Goal: Task Accomplishment & Management: Use online tool/utility

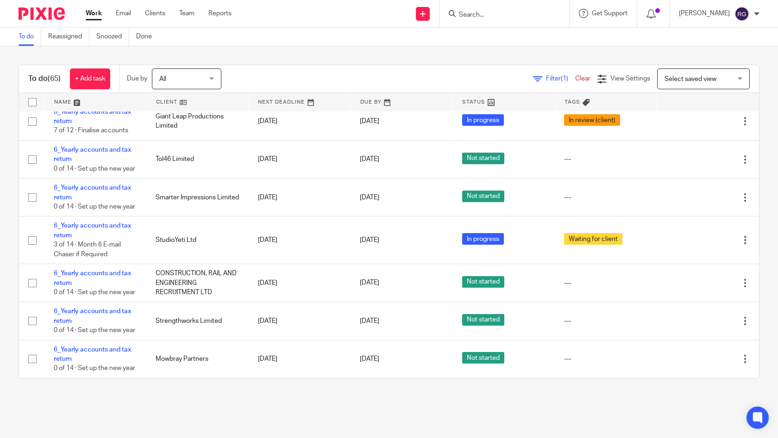
scroll to position [2603, 0]
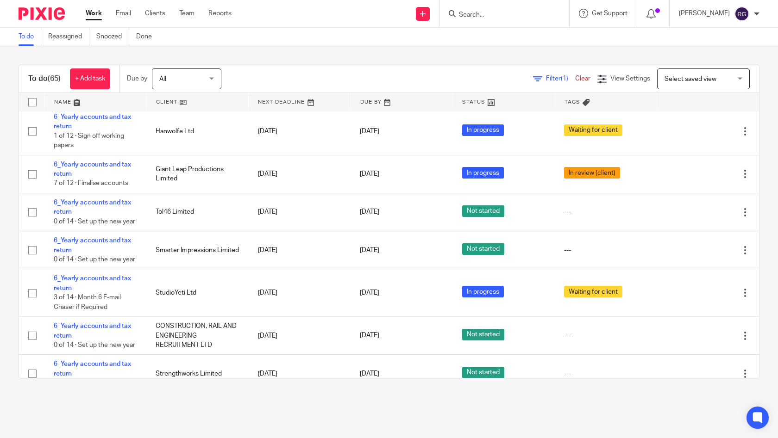
click at [466, 15] on input "Search" at bounding box center [499, 15] width 83 height 8
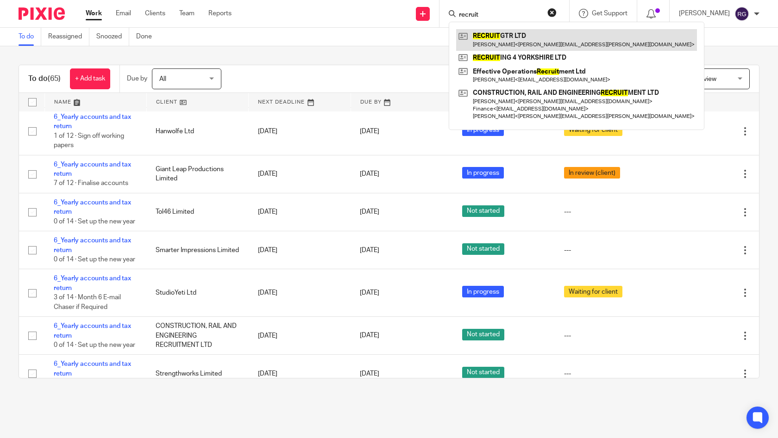
type input "recruit"
click at [541, 38] on link at bounding box center [576, 39] width 241 height 21
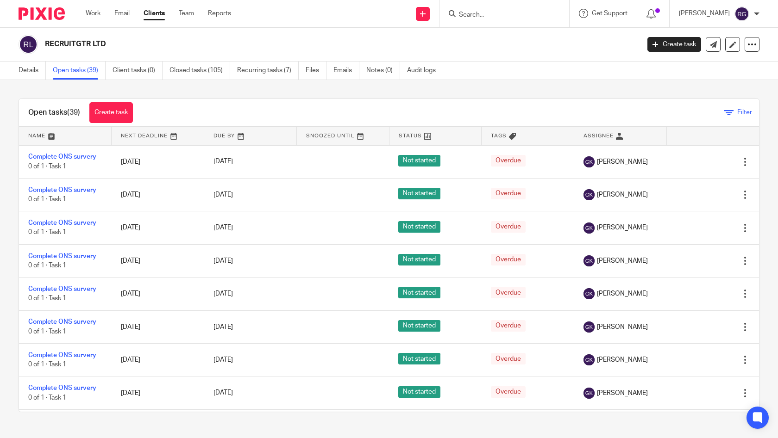
click at [724, 112] on icon at bounding box center [728, 112] width 9 height 9
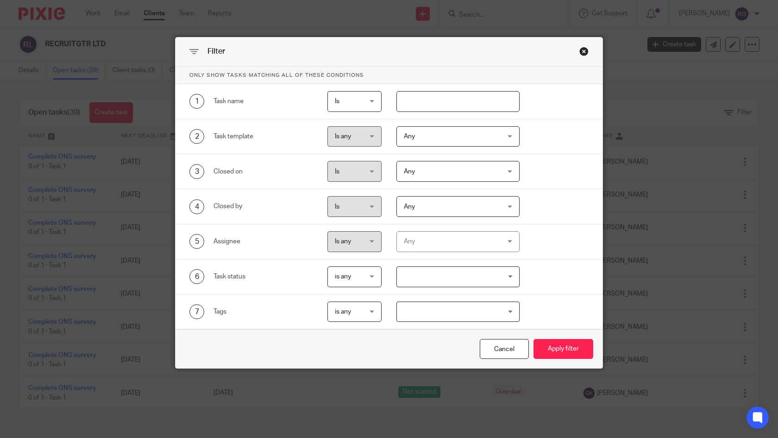
click at [479, 242] on div "Any" at bounding box center [450, 241] width 93 height 19
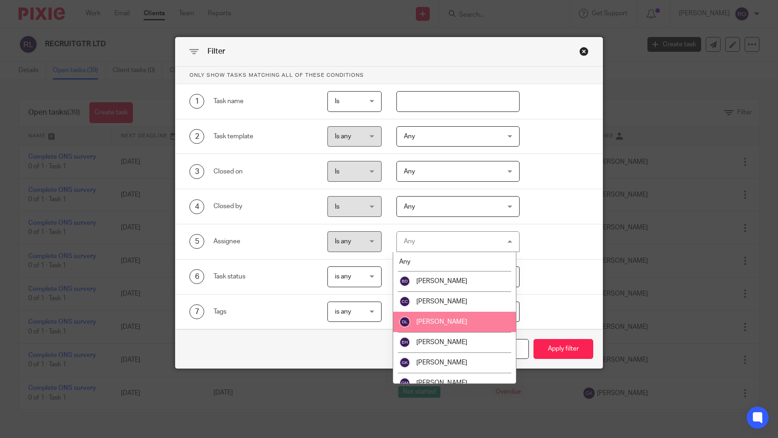
scroll to position [173, 0]
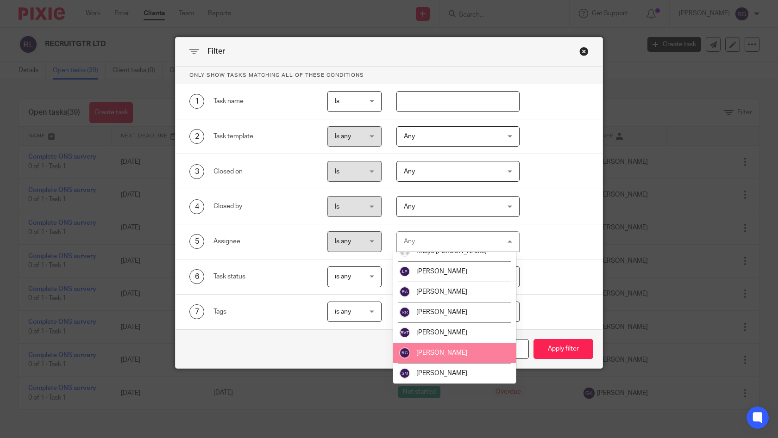
click at [459, 351] on span "[PERSON_NAME]" at bounding box center [441, 353] width 51 height 6
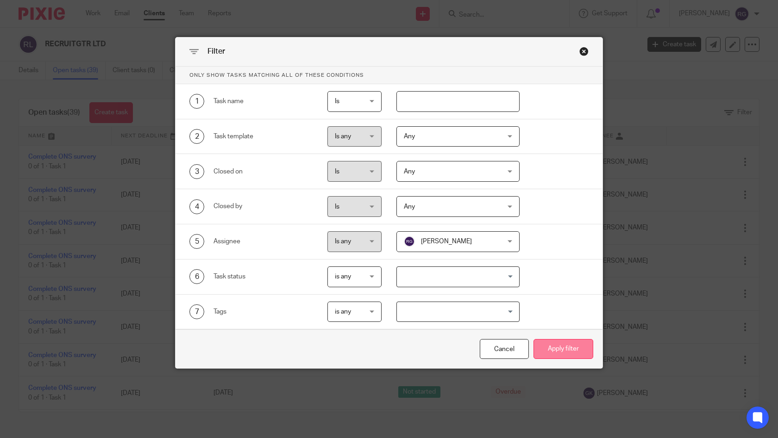
click at [544, 351] on button "Apply filter" at bounding box center [563, 349] width 60 height 20
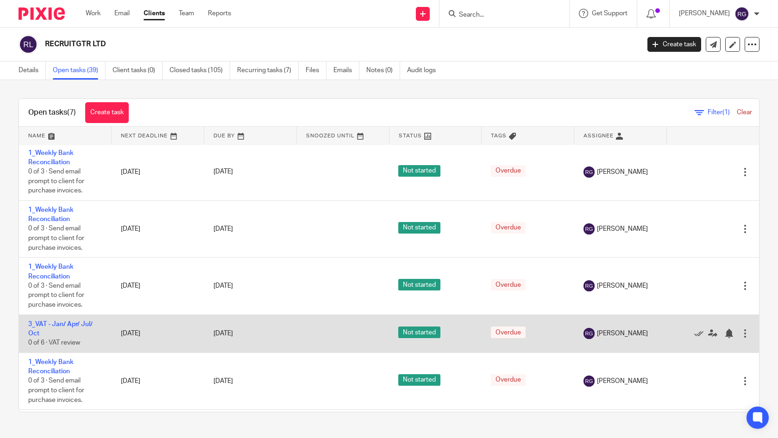
scroll to position [109, 0]
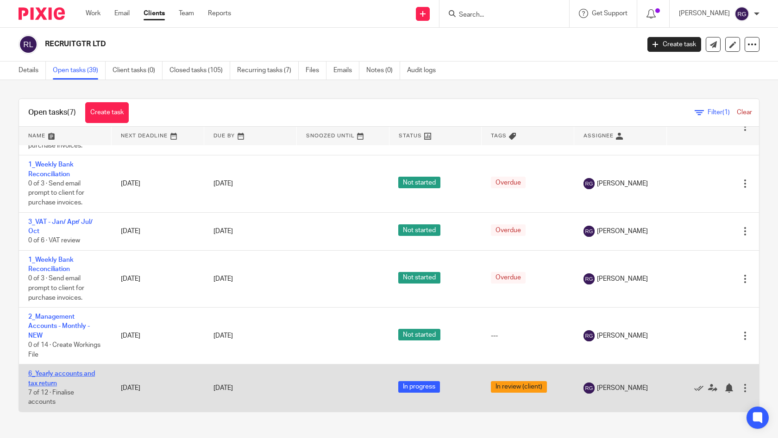
click at [62, 373] on link "6_Yearly accounts and tax return" at bounding box center [61, 379] width 67 height 16
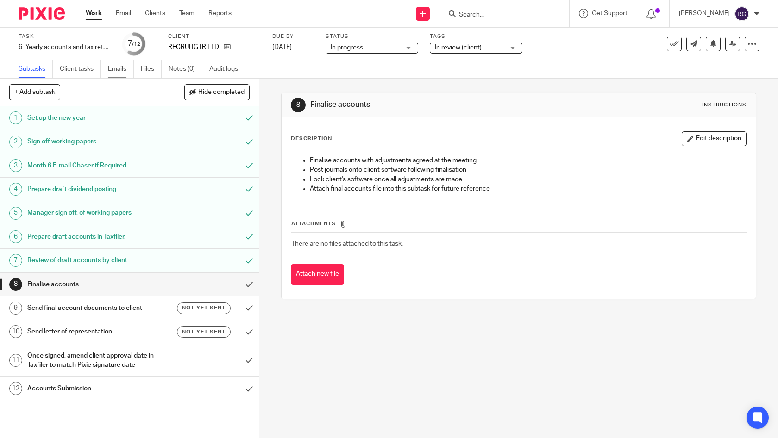
click at [123, 73] on link "Emails" at bounding box center [121, 69] width 26 height 18
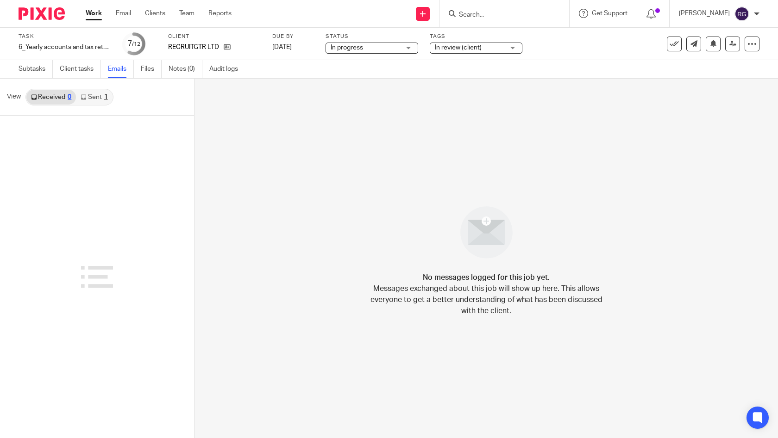
click at [104, 99] on div "1" at bounding box center [106, 97] width 4 height 6
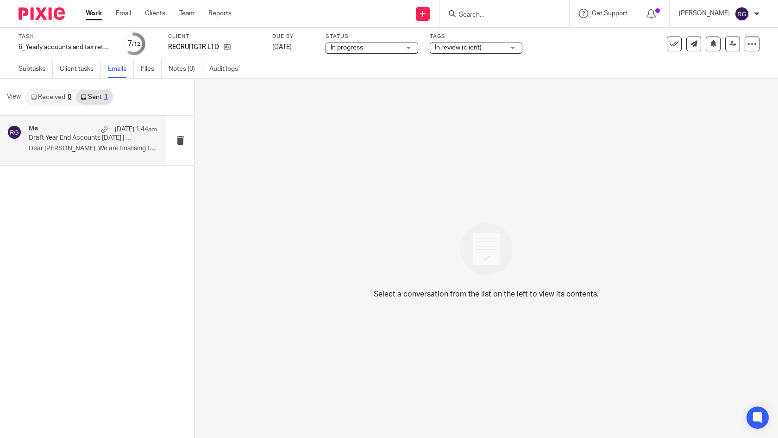
click at [62, 131] on div "Me 20 Aug 1:44am" at bounding box center [93, 129] width 128 height 9
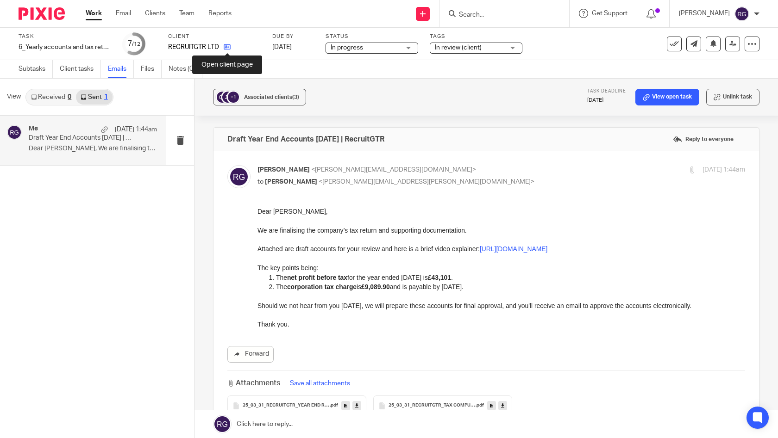
click at [228, 47] on icon at bounding box center [227, 47] width 7 height 7
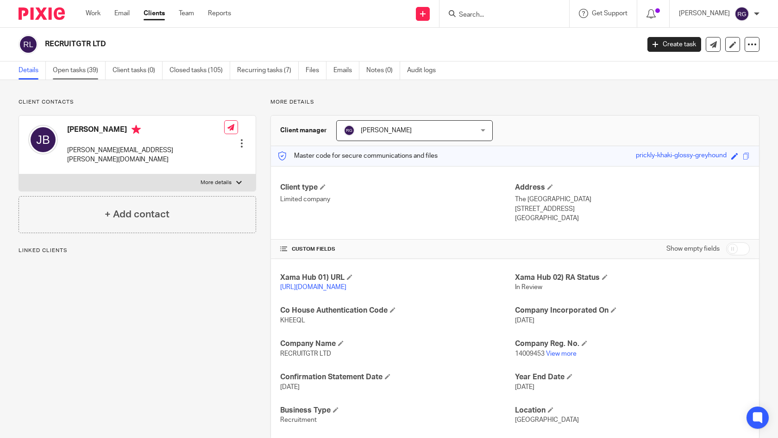
click at [75, 73] on link "Open tasks (39)" at bounding box center [79, 71] width 53 height 18
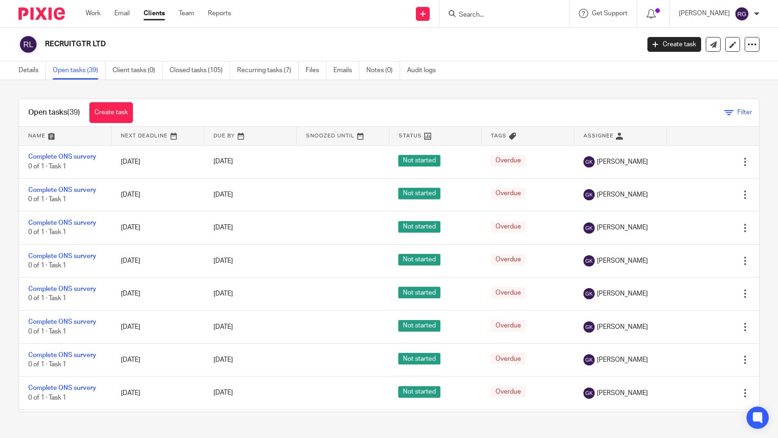
click at [724, 113] on icon at bounding box center [728, 112] width 9 height 9
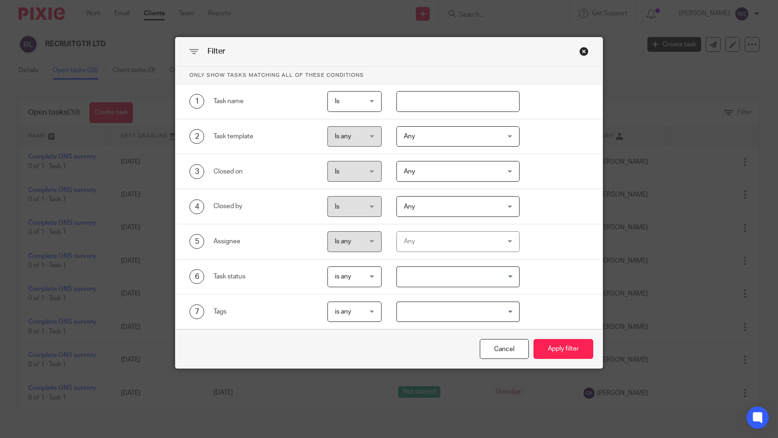
click at [469, 244] on div "Any" at bounding box center [450, 241] width 93 height 19
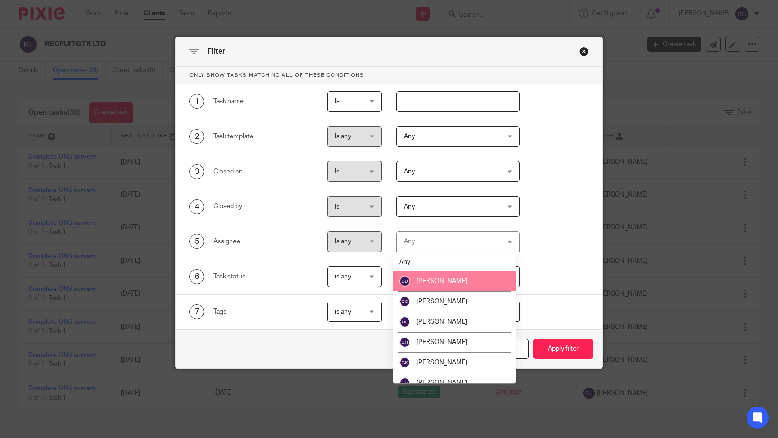
scroll to position [173, 0]
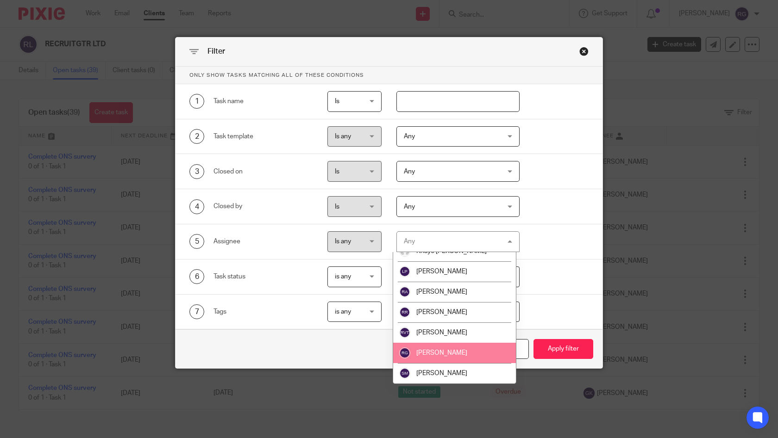
click at [449, 354] on span "[PERSON_NAME]" at bounding box center [441, 353] width 51 height 6
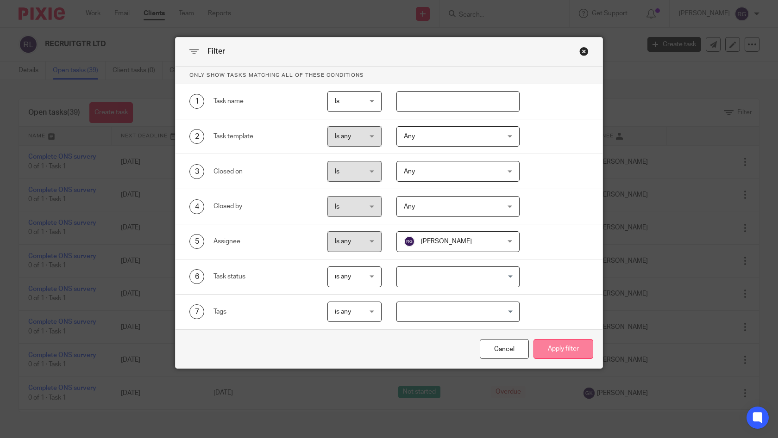
click at [563, 351] on button "Apply filter" at bounding box center [563, 349] width 60 height 20
